Goal: Communication & Community: Answer question/provide support

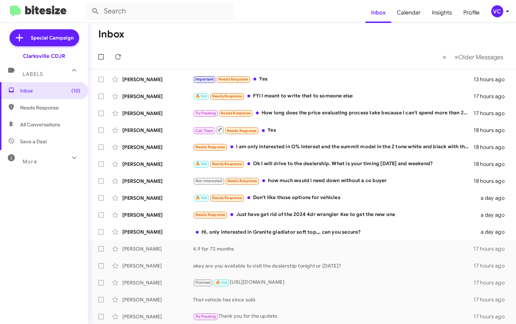
click at [302, 32] on mat-toolbar-row "Inbox" at bounding box center [301, 34] width 427 height 23
drag, startPoint x: 118, startPoint y: 55, endPoint x: 144, endPoint y: 51, distance: 26.1
click at [119, 55] on icon at bounding box center [118, 57] width 8 height 8
drag, startPoint x: 208, startPoint y: 43, endPoint x: 213, endPoint y: 43, distance: 4.9
click at [209, 43] on mat-toolbar-row "Inbox" at bounding box center [301, 34] width 427 height 23
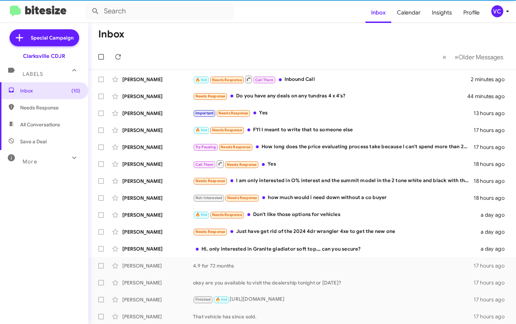
click at [291, 53] on mat-toolbar-row "« Previous » Next Older Messages" at bounding box center [301, 57] width 427 height 23
click at [293, 51] on mat-toolbar-row "« Previous » Next Older Messages" at bounding box center [301, 57] width 427 height 23
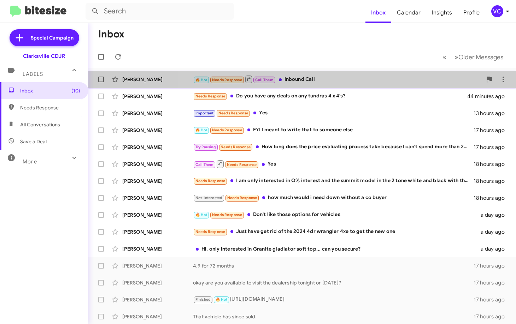
click at [316, 80] on div "🔥 Hot Needs Response Call Them Inbound Call" at bounding box center [337, 79] width 289 height 9
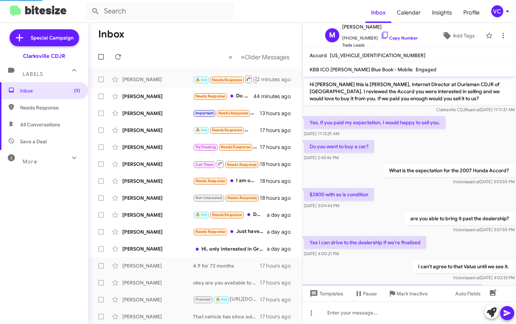
scroll to position [78, 0]
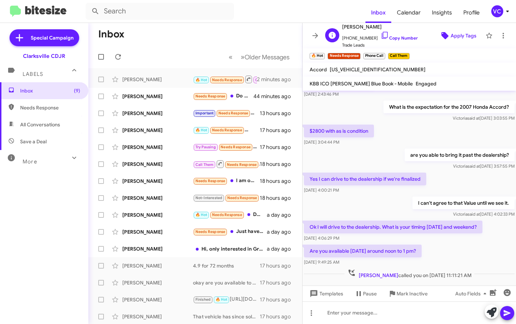
click at [457, 35] on span "Apply Tags" at bounding box center [463, 35] width 26 height 13
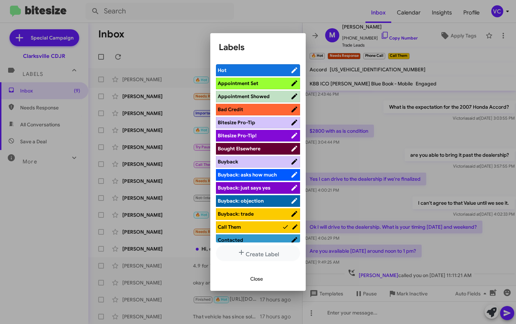
click at [267, 96] on span "Appointment Showed" at bounding box center [244, 96] width 52 height 6
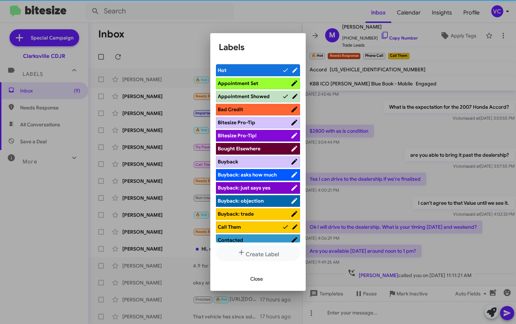
click at [270, 84] on span "Appointment Set" at bounding box center [254, 83] width 73 height 7
click at [249, 93] on span "Appointment Showed" at bounding box center [244, 96] width 52 height 6
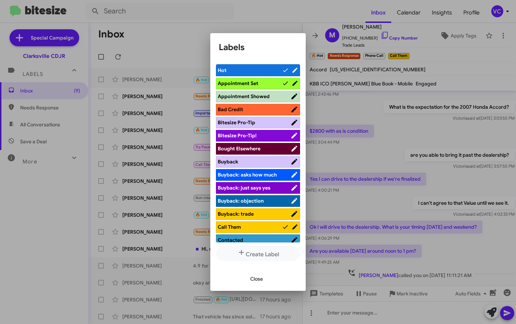
click at [253, 281] on span "Close" at bounding box center [256, 279] width 13 height 13
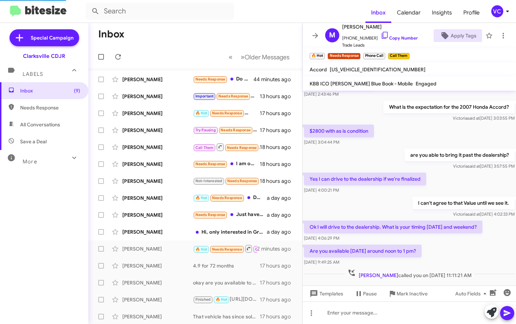
click at [223, 36] on mat-toolbar-row "Inbox" at bounding box center [195, 34] width 214 height 23
click at [437, 171] on div "Yes I can drive to the dealership if we're finalized [DATE] 4:00:21 PM" at bounding box center [408, 183] width 213 height 24
click at [178, 45] on mat-toolbar-row "Inbox" at bounding box center [195, 34] width 214 height 23
